Goal: Task Accomplishment & Management: Manage account settings

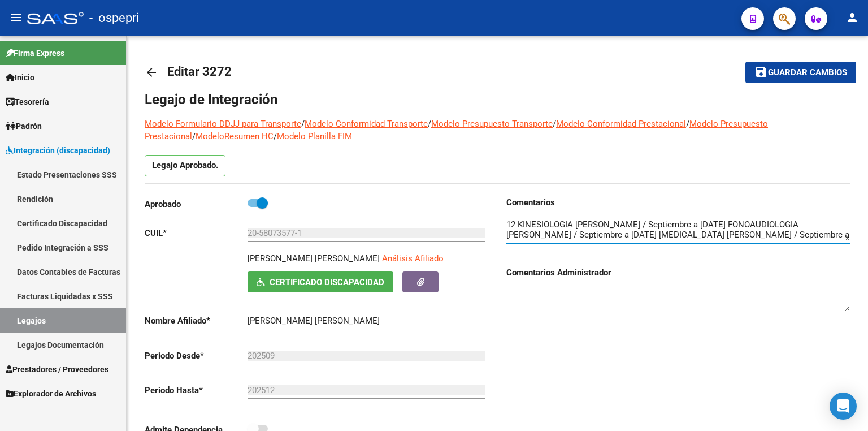
scroll to position [11, 0]
click at [69, 319] on link "Legajos" at bounding box center [63, 320] width 126 height 24
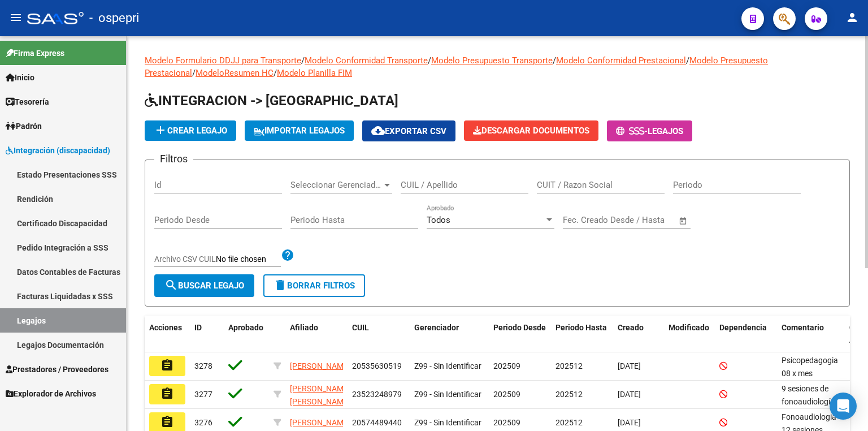
click at [452, 183] on input "CUIL / Apellido" at bounding box center [465, 185] width 128 height 10
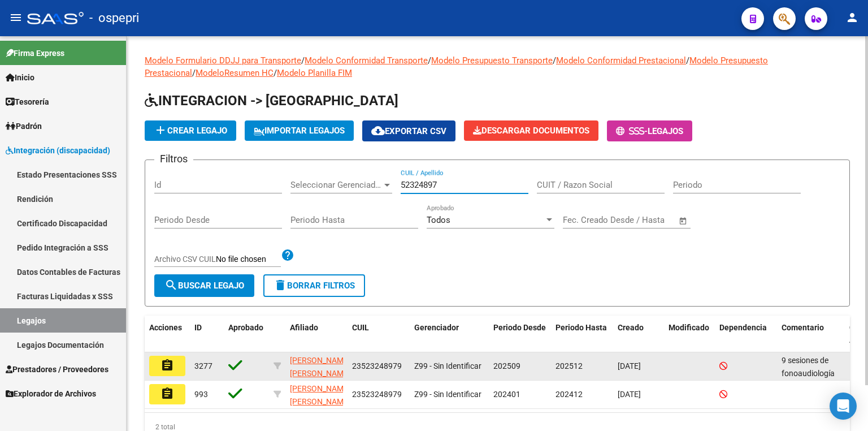
type input "52324897"
click at [158, 368] on button "assignment" at bounding box center [167, 366] width 36 height 20
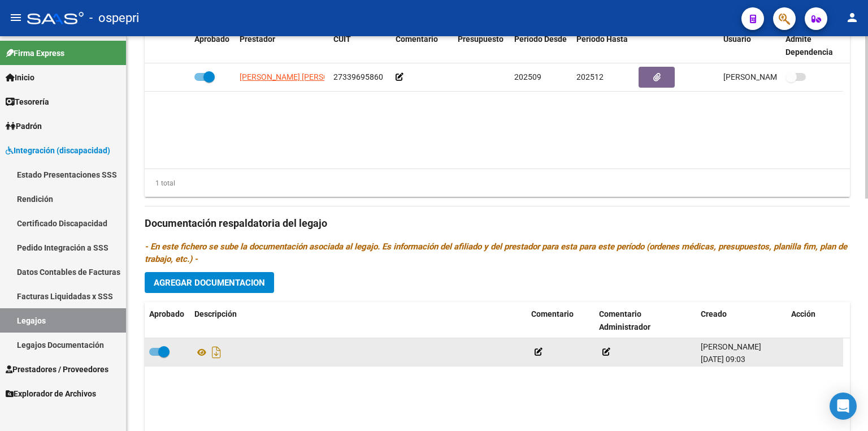
scroll to position [543, 0]
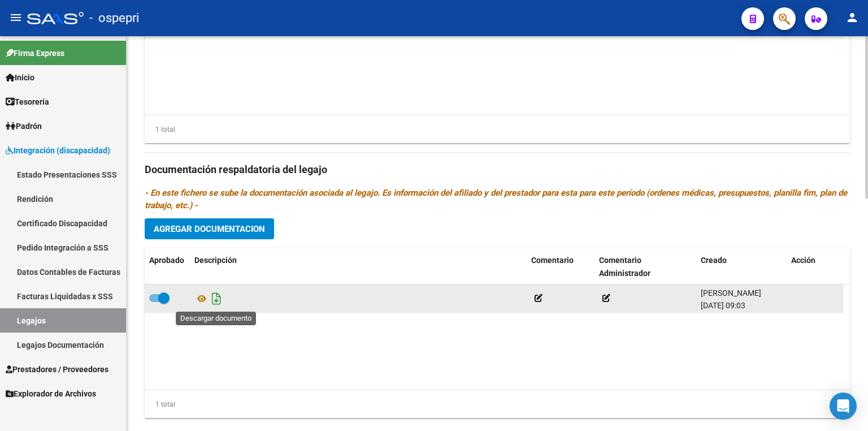
click at [215, 301] on icon "Descargar documento" at bounding box center [216, 298] width 15 height 18
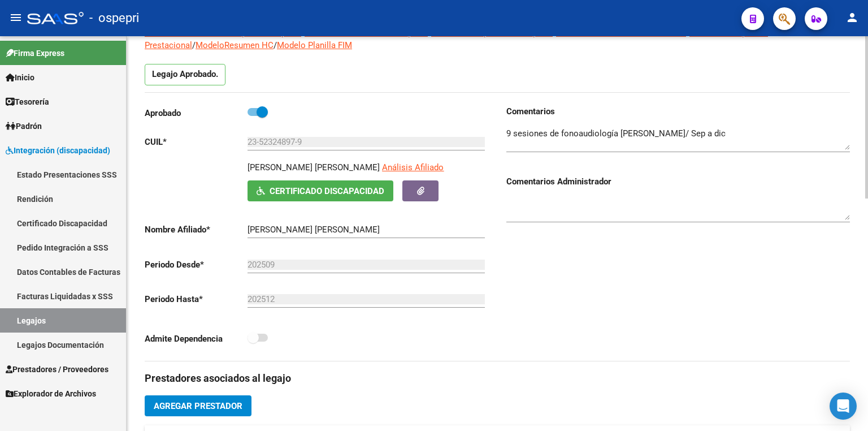
scroll to position [90, 0]
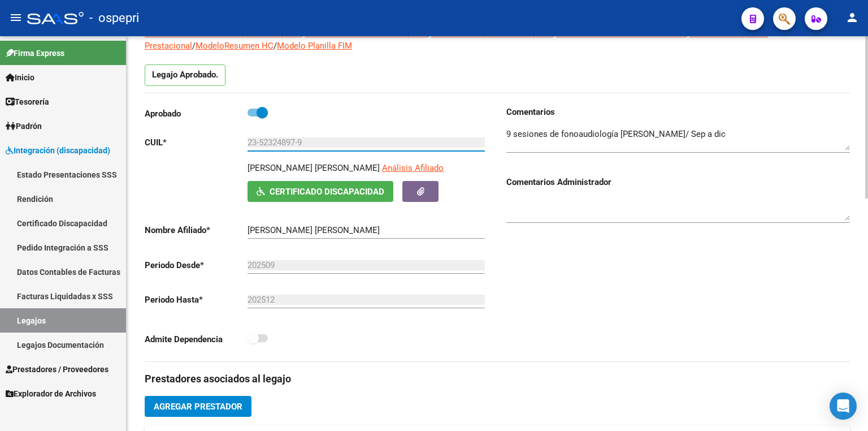
drag, startPoint x: 325, startPoint y: 144, endPoint x: 224, endPoint y: 133, distance: 101.2
click at [224, 133] on div "Aprobado CUIL * 23-52324897-9 Ingresar [PERSON_NAME] [PERSON_NAME] Análisis Afi…" at bounding box center [317, 229] width 344 height 247
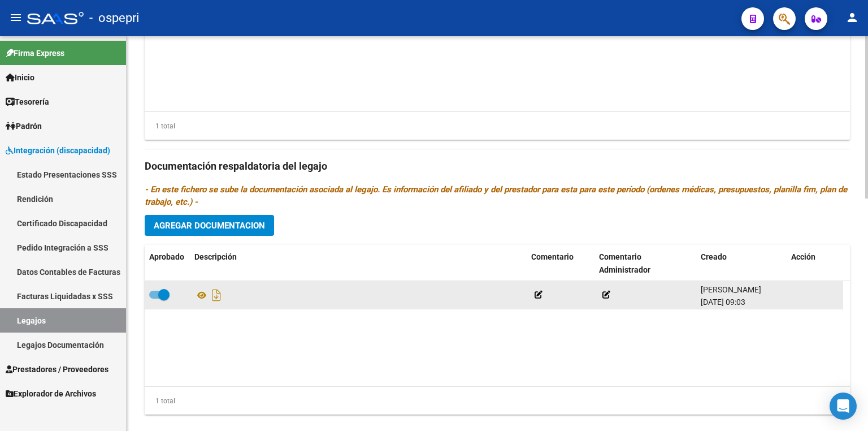
scroll to position [565, 0]
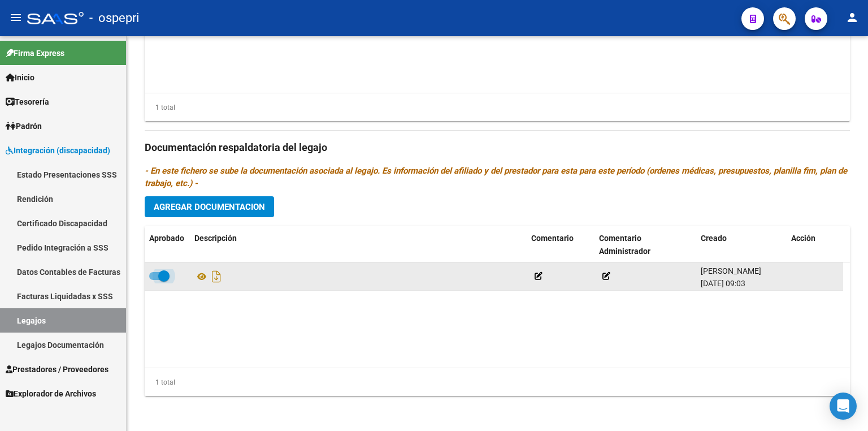
click at [150, 271] on label at bounding box center [159, 276] width 20 height 14
click at [154, 280] on input "checkbox" at bounding box center [154, 280] width 1 height 1
checkbox input "false"
click at [795, 275] on icon at bounding box center [796, 276] width 8 height 11
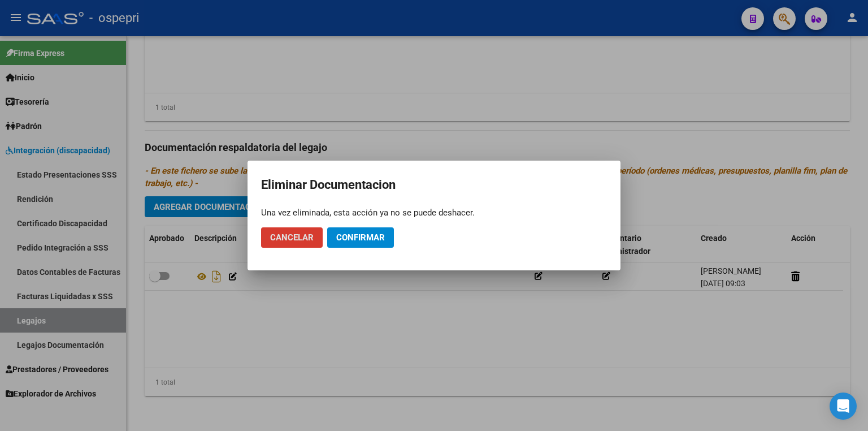
click at [353, 241] on span "Confirmar" at bounding box center [360, 237] width 49 height 10
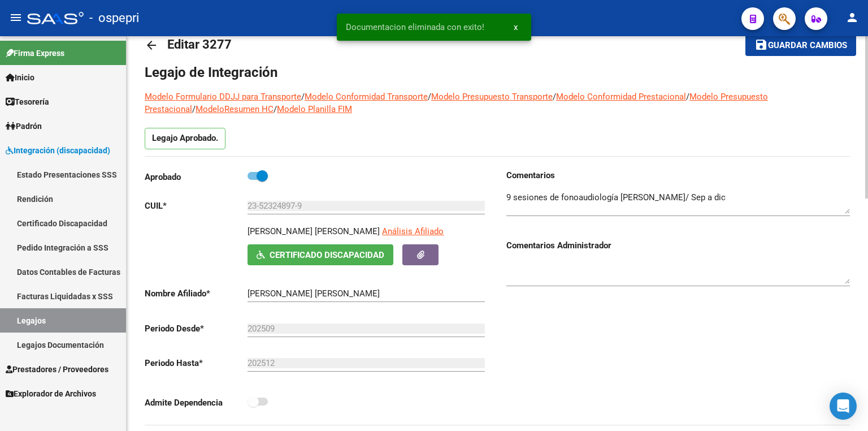
scroll to position [22, 0]
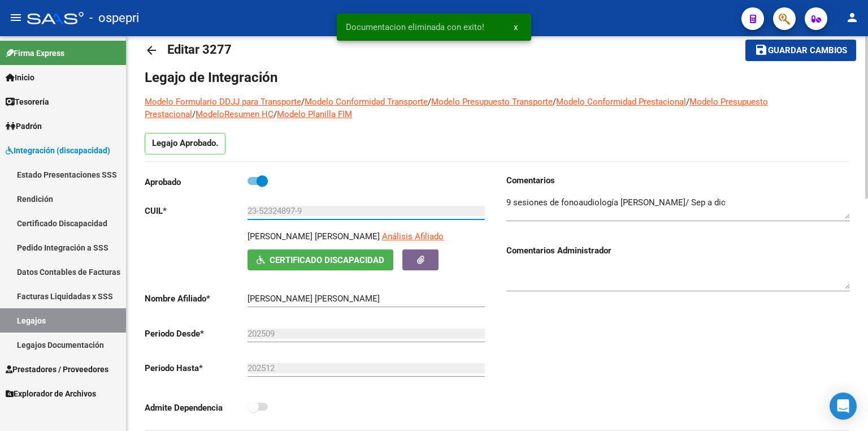
drag, startPoint x: 312, startPoint y: 212, endPoint x: 213, endPoint y: 211, distance: 99.0
click at [213, 211] on app-form-text-field "CUIL * 23-52324897-9 Ingresar CUIL" at bounding box center [315, 211] width 340 height 10
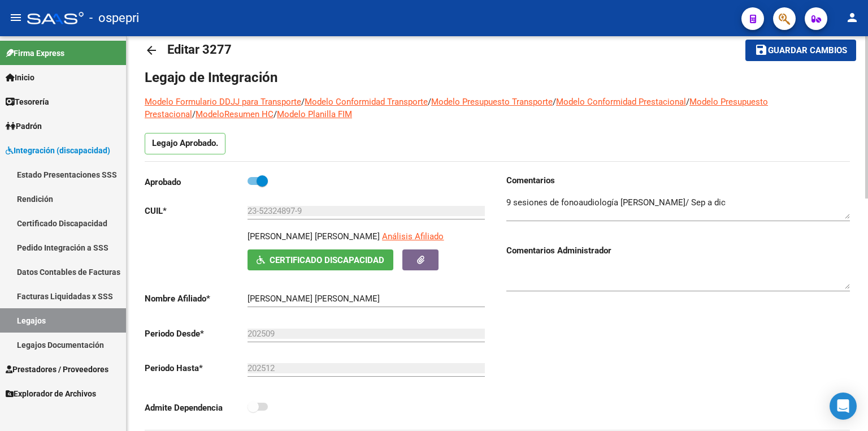
click at [602, 319] on div "Comentarios Comentarios Administrador" at bounding box center [674, 302] width 353 height 256
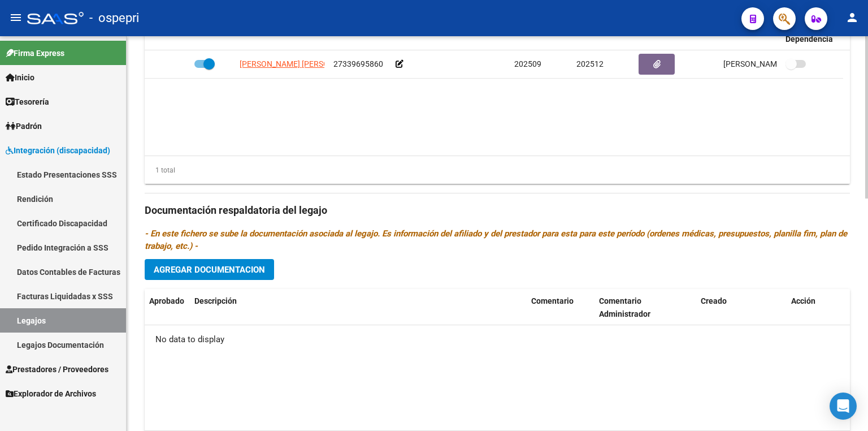
scroll to position [565, 0]
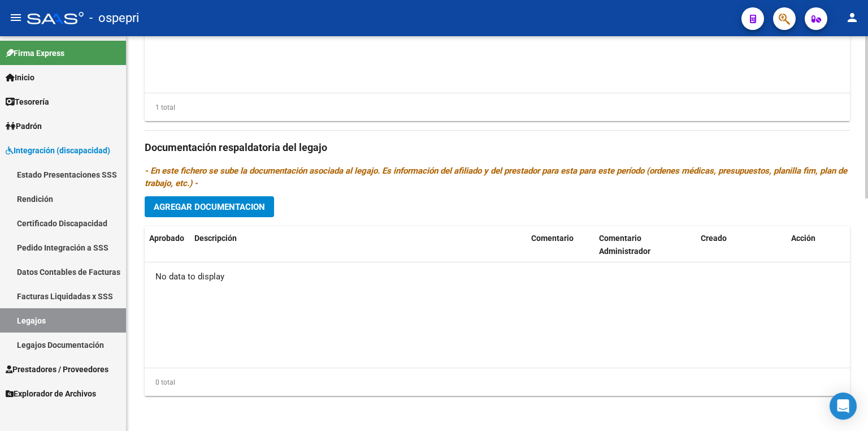
click at [247, 210] on span "Agregar Documentacion" at bounding box center [209, 207] width 111 height 10
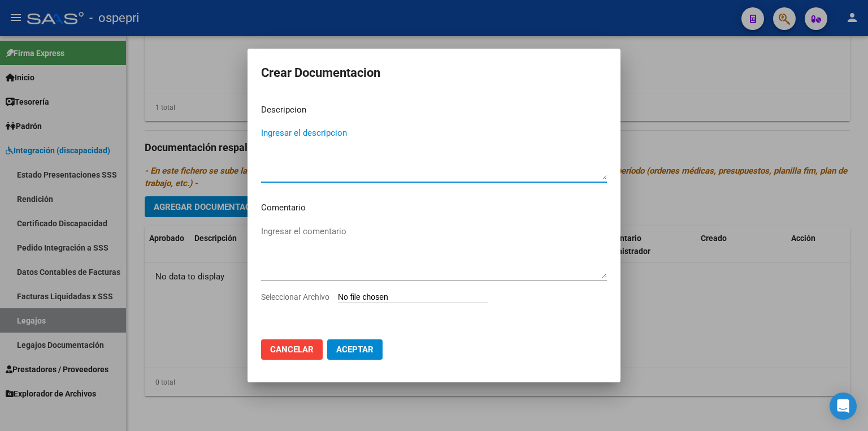
click at [380, 298] on input "Seleccionar Archivo" at bounding box center [413, 297] width 150 height 11
type input "C:\fakepath\23523248979.pdf"
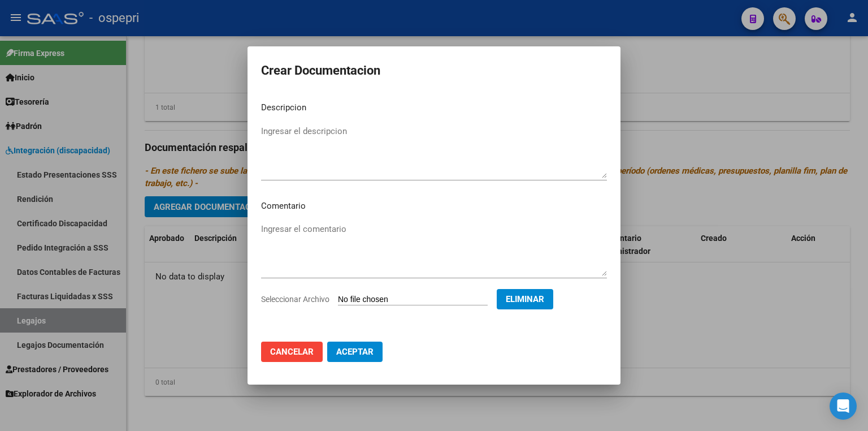
click at [356, 349] on span "Aceptar" at bounding box center [354, 352] width 37 height 10
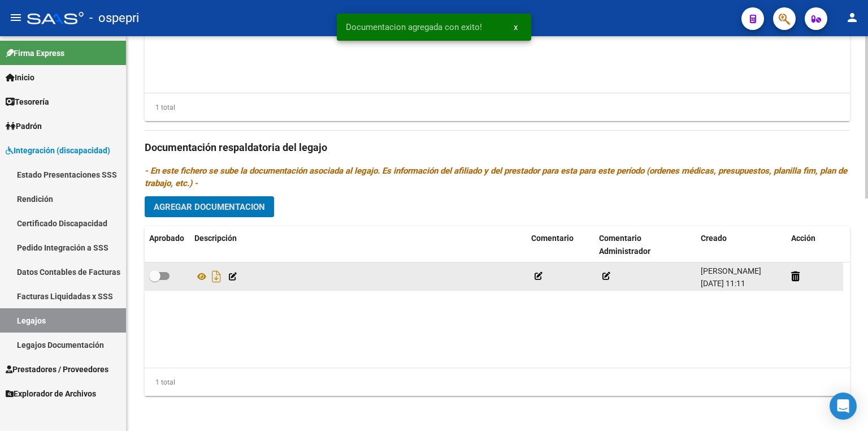
click at [163, 278] on span at bounding box center [159, 276] width 20 height 8
click at [155, 280] on input "checkbox" at bounding box center [154, 280] width 1 height 1
checkbox input "true"
